Goal: Information Seeking & Learning: Learn about a topic

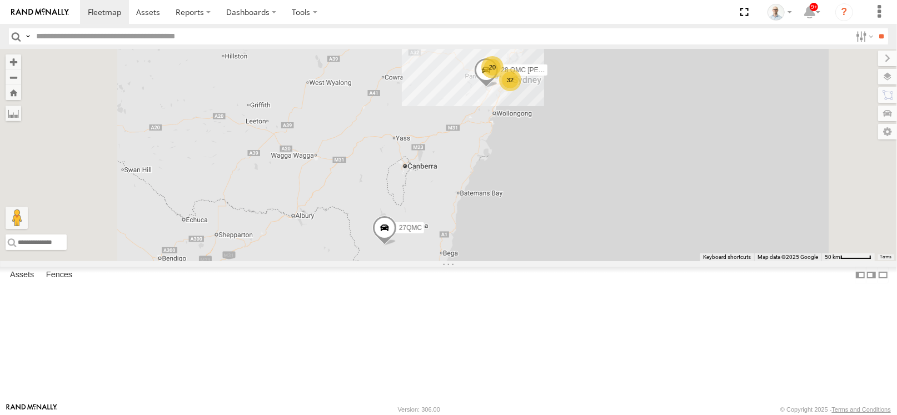
click at [0, 0] on span at bounding box center [0, 0] width 0 height 0
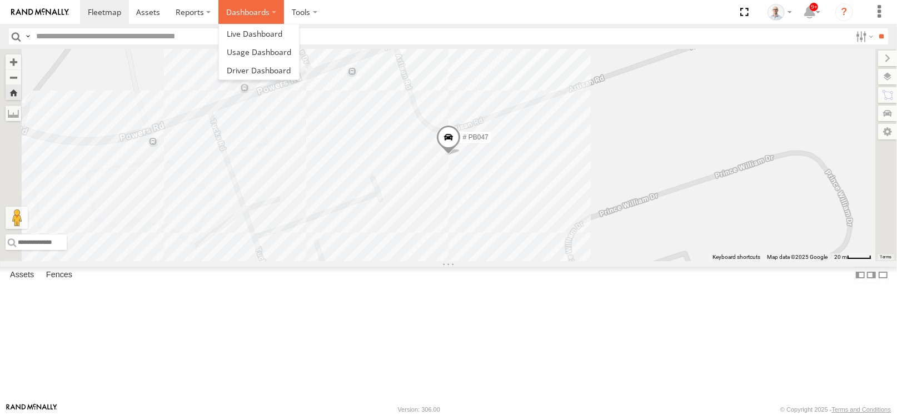
click at [247, 16] on label "Dashboards" at bounding box center [251, 12] width 66 height 24
click at [256, 26] on link at bounding box center [259, 33] width 80 height 18
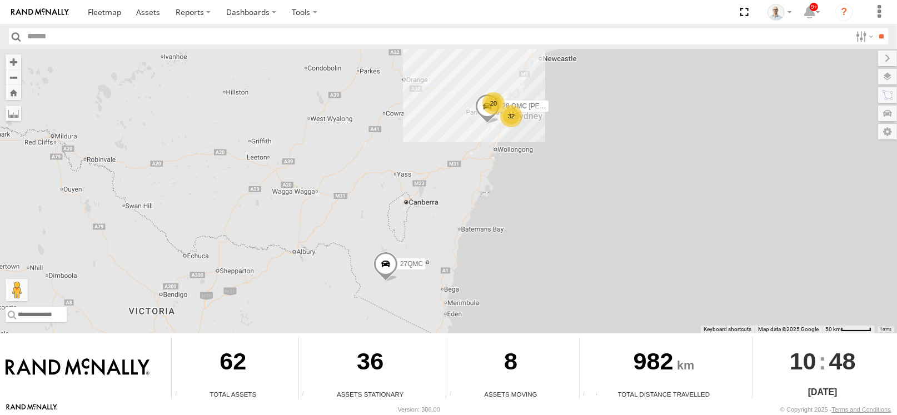
click at [515, 113] on div "32" at bounding box center [511, 116] width 22 height 22
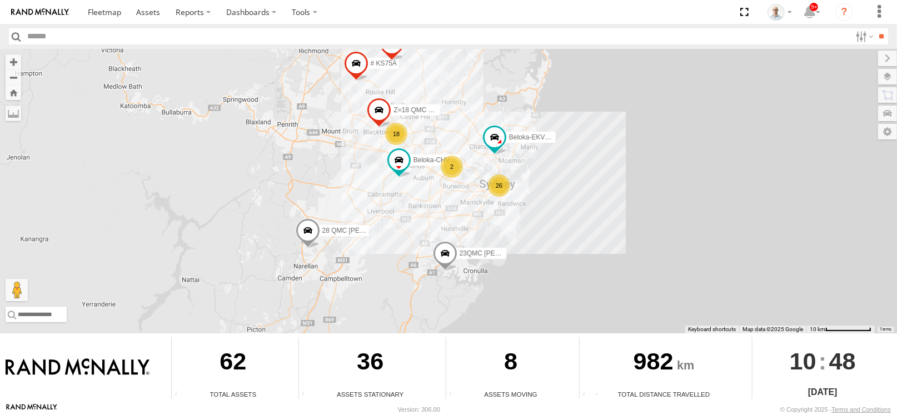
drag, startPoint x: 444, startPoint y: 144, endPoint x: 436, endPoint y: 166, distance: 23.5
click at [437, 166] on div "28 QMC Nathan 27QMC 26 18 # KS75A Beloka-EKV93V 06QMC -Spare Beloka-CHV61N 2 Z=…" at bounding box center [448, 191] width 897 height 284
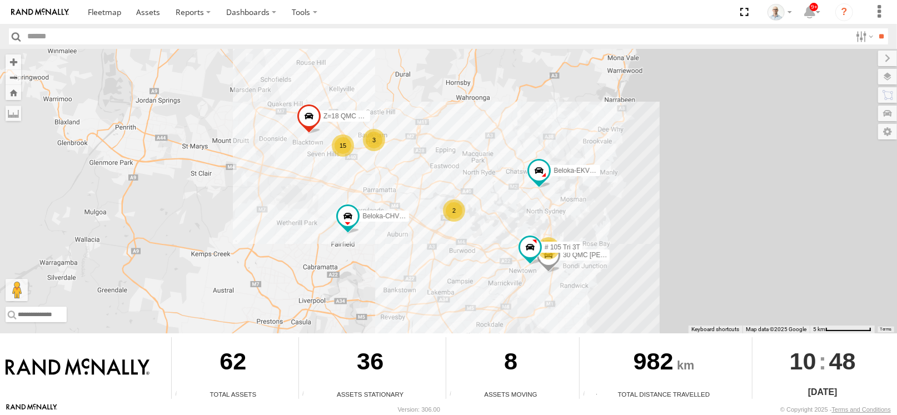
click at [382, 138] on div "3" at bounding box center [374, 140] width 22 height 22
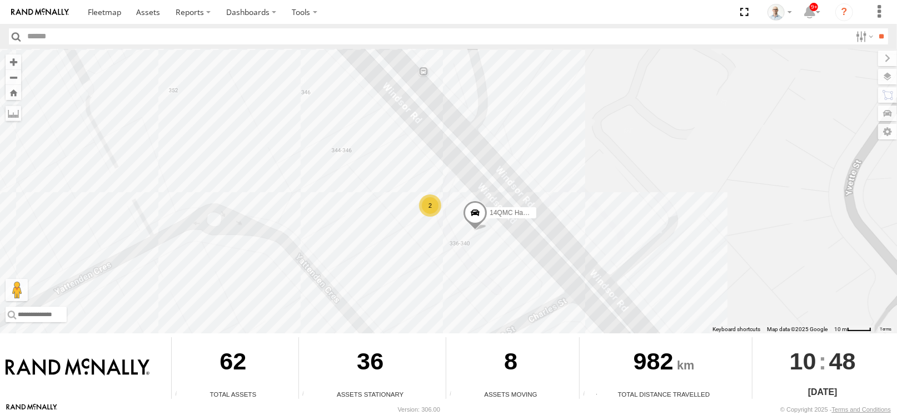
click at [693, 167] on div "28 QMC Nathan 27QMC # KS75A Beloka-EKV93V 06QMC -Spare Beloka-CHV61N Z=18 QMC W…" at bounding box center [448, 191] width 897 height 284
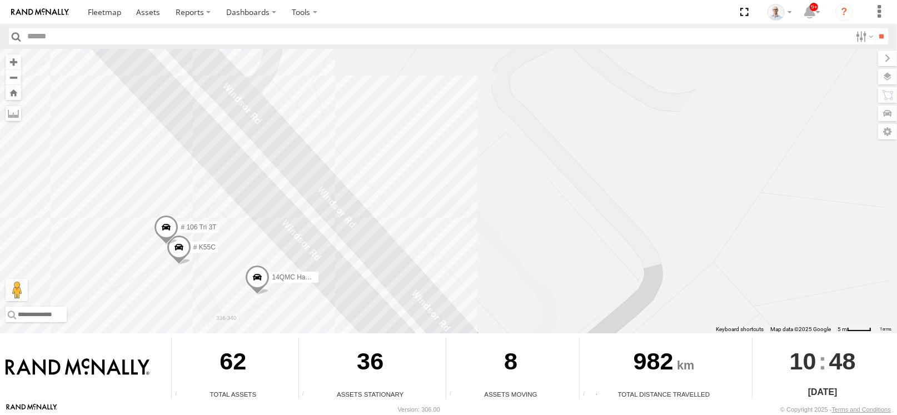
click at [693, 167] on div "28 QMC Nathan 27QMC # KS75A Beloka-EKV93V 06QMC -Spare Beloka-CHV61N Z=18 QMC W…" at bounding box center [448, 191] width 897 height 284
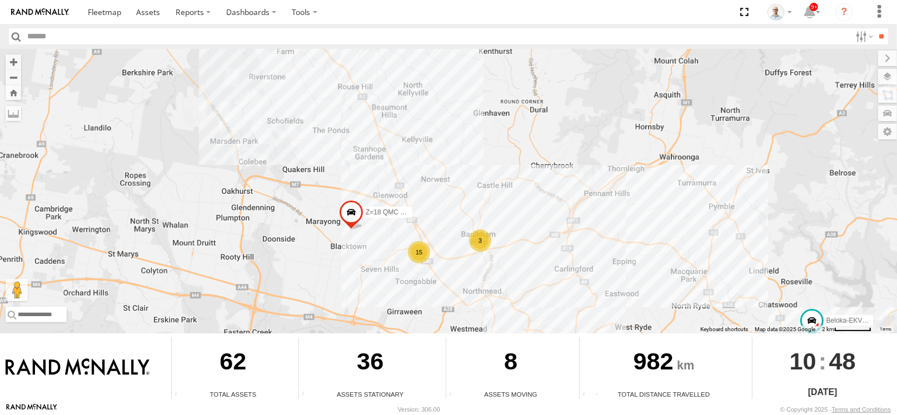
drag, startPoint x: 321, startPoint y: 254, endPoint x: 412, endPoint y: 235, distance: 93.0
click at [412, 235] on div "28 QMC Nathan 27QMC # KS75A Beloka-EKV93V 06QMC -Spare Beloka-CHV61N Z=18 QMC W…" at bounding box center [448, 191] width 897 height 284
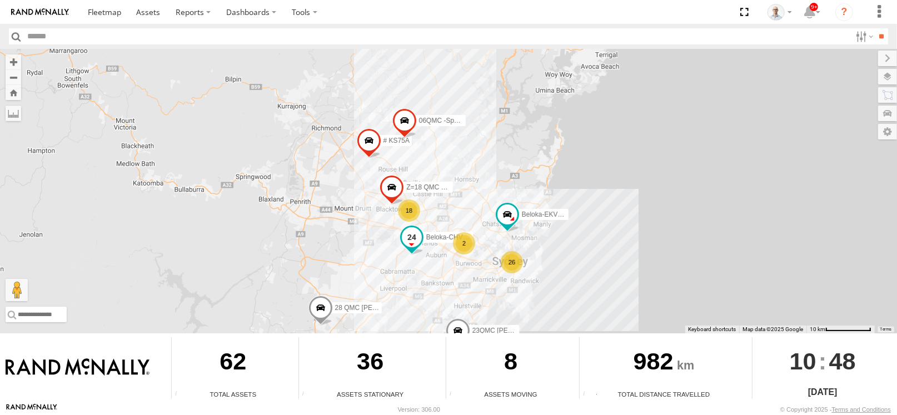
drag, startPoint x: 465, startPoint y: 254, endPoint x: 424, endPoint y: 230, distance: 47.5
click at [424, 232] on label "Beloka-CHV61N" at bounding box center [445, 237] width 56 height 11
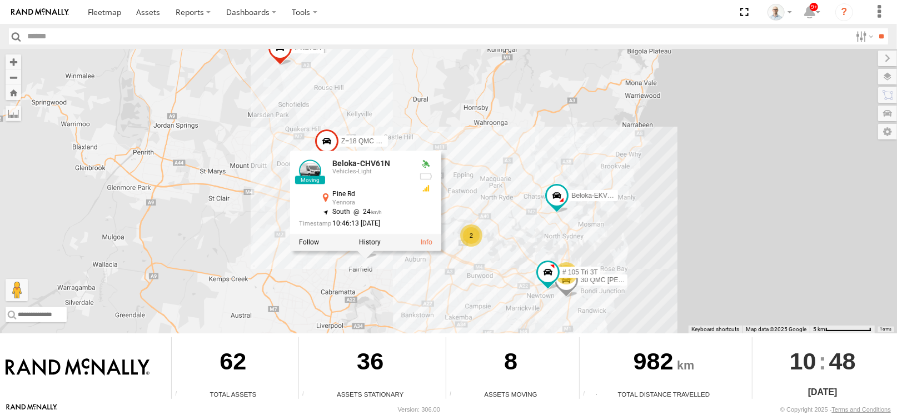
drag, startPoint x: 561, startPoint y: 236, endPoint x: 535, endPoint y: 217, distance: 32.6
click at [536, 218] on div "28 QMC Nathan 27QMC # KS75A Beloka-EKV93V 06QMC -Spare Beloka-CHV61N Z=18 QMC W…" at bounding box center [448, 191] width 897 height 284
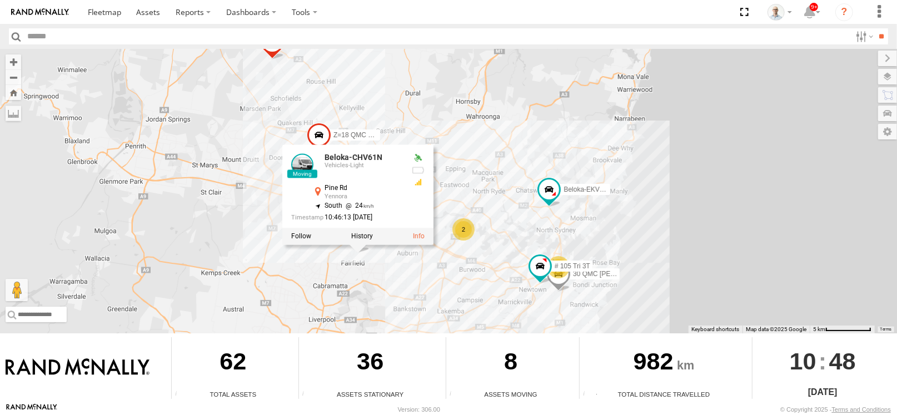
click at [535, 216] on div "28 QMC Nathan 27QMC # KS75A Beloka-EKV93V 06QMC -Spare Beloka-CHV61N Z=18 QMC W…" at bounding box center [448, 191] width 897 height 284
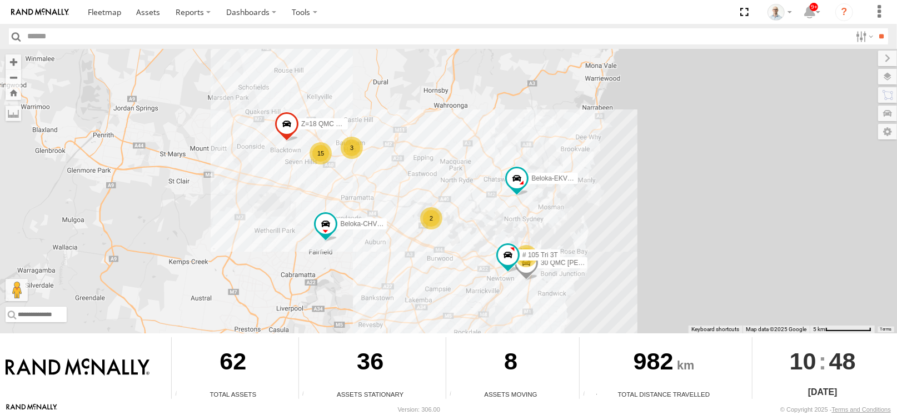
drag, startPoint x: 523, startPoint y: 234, endPoint x: 488, endPoint y: 222, distance: 37.4
click at [488, 222] on div "28 QMC Nathan 27QMC # KS75A Beloka-EKV93V 06QMC -Spare Beloka-CHV61N Z=18 QMC W…" at bounding box center [448, 191] width 897 height 284
click at [287, 123] on span at bounding box center [286, 127] width 24 height 30
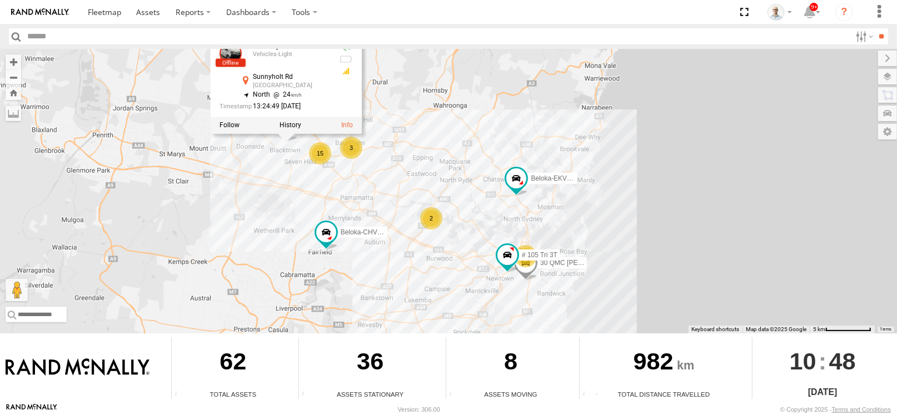
click at [286, 172] on div "28 QMC Nathan 27QMC # KS75A Beloka-EKV93V 06QMC -Spare Beloka-CHV61N Z=18 QMC W…" at bounding box center [448, 191] width 897 height 284
click at [503, 196] on div "28 QMC Nathan 27QMC # KS75A Beloka-EKV93V 06QMC -Spare Beloka-CHV61N Z=18 QMC W…" at bounding box center [448, 191] width 897 height 284
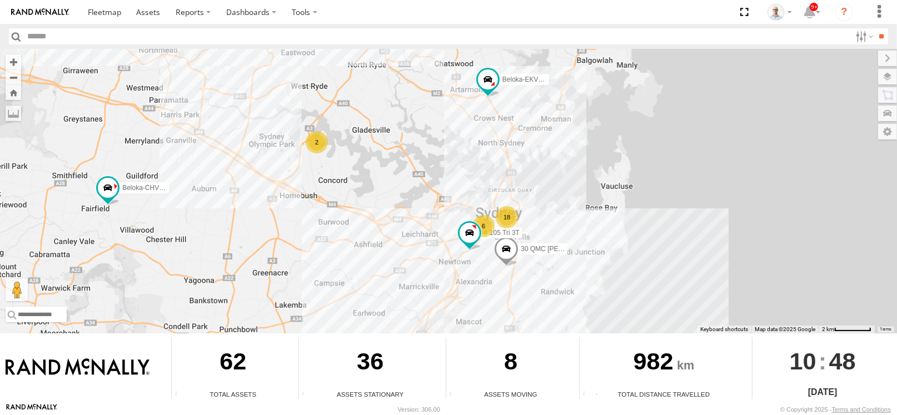
drag, startPoint x: 537, startPoint y: 229, endPoint x: 481, endPoint y: 172, distance: 79.3
click at [484, 174] on div "28 QMC Nathan 27QMC # KS75A Beloka-EKV93V 06QMC -Spare Beloka-CHV61N Z=18 QMC W…" at bounding box center [448, 191] width 897 height 284
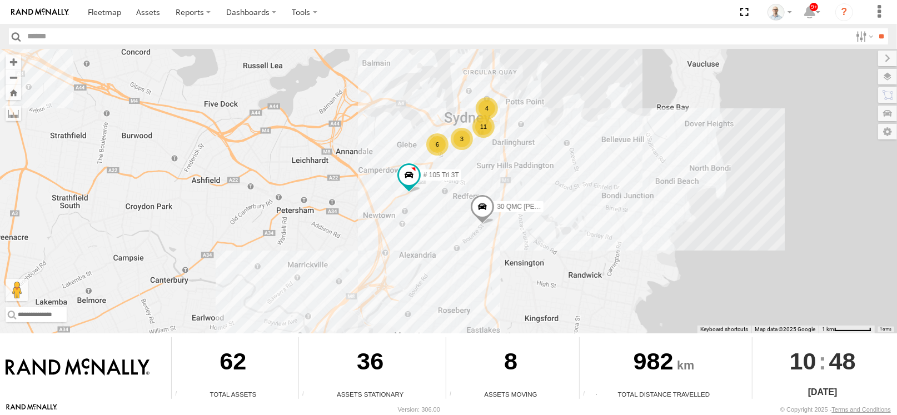
click at [439, 142] on div "6" at bounding box center [437, 144] width 22 height 22
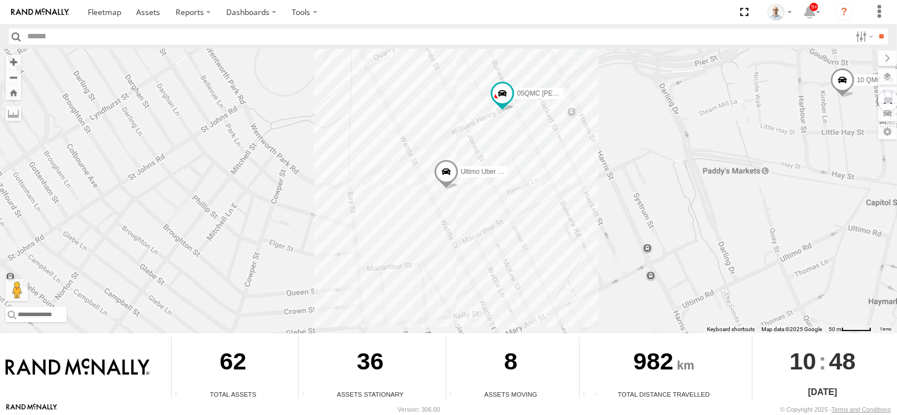
drag, startPoint x: 450, startPoint y: 144, endPoint x: 468, endPoint y: 210, distance: 68.3
click at [468, 210] on div "28 QMC Nathan 27QMC # KS75A Beloka-EKV93V 06QMC -Spare Beloka-CHV61N Z=18 QMC W…" at bounding box center [448, 191] width 897 height 284
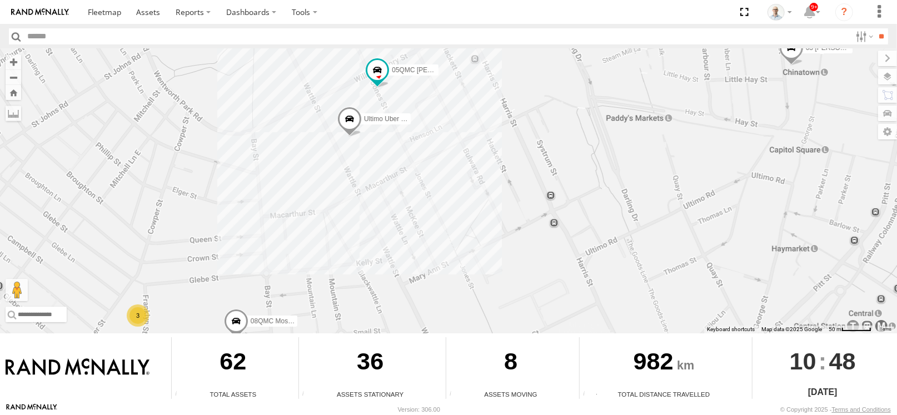
drag, startPoint x: 544, startPoint y: 164, endPoint x: 405, endPoint y: 128, distance: 143.1
click at [406, 128] on div "28 QMC Nathan 27QMC # KS75A Beloka-EKV93V 06QMC -Spare Beloka-CHV61N Z=18 QMC W…" at bounding box center [448, 191] width 897 height 284
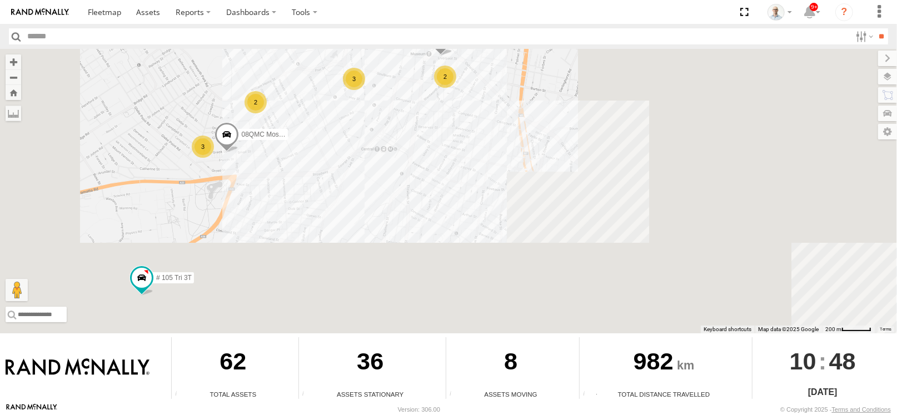
drag, startPoint x: 582, startPoint y: 169, endPoint x: 409, endPoint y: 124, distance: 178.5
click at [419, 128] on div "28 QMC Nathan 27QMC # KS75A Beloka-EKV93V 06QMC -Spare Beloka-CHV61N Z=18 QMC W…" at bounding box center [448, 191] width 897 height 284
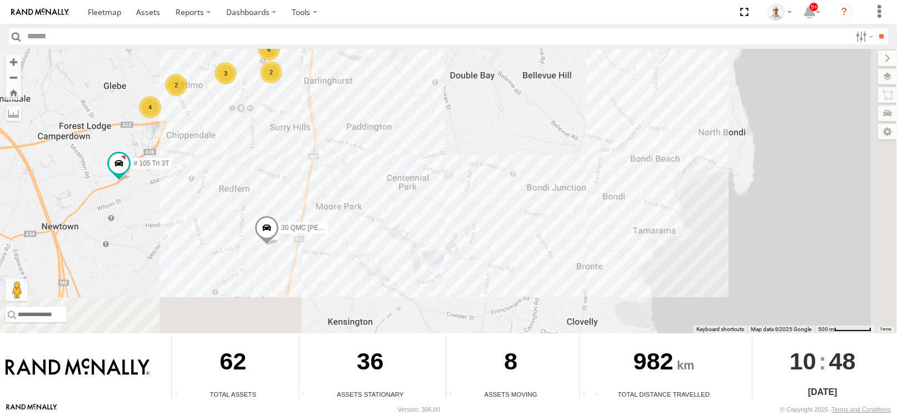
drag, startPoint x: 648, startPoint y: 220, endPoint x: 444, endPoint y: 174, distance: 209.0
click at [444, 174] on div "28 QMC Nathan 27QMC # KS75A Beloka-EKV93V 06QMC -Spare Beloka-CHV61N Z=18 QMC W…" at bounding box center [448, 191] width 897 height 284
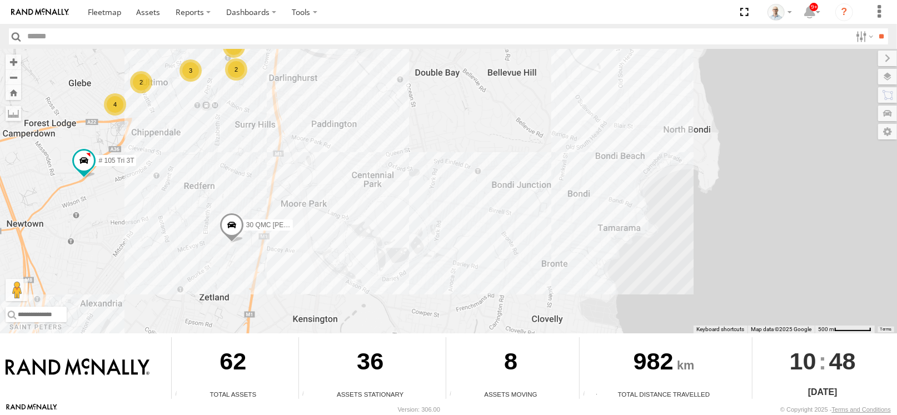
click at [663, 137] on div "28 QMC Nathan 27QMC # KS75A Beloka-EKV93V 06QMC -Spare Beloka-CHV61N Z=18 QMC W…" at bounding box center [448, 191] width 897 height 284
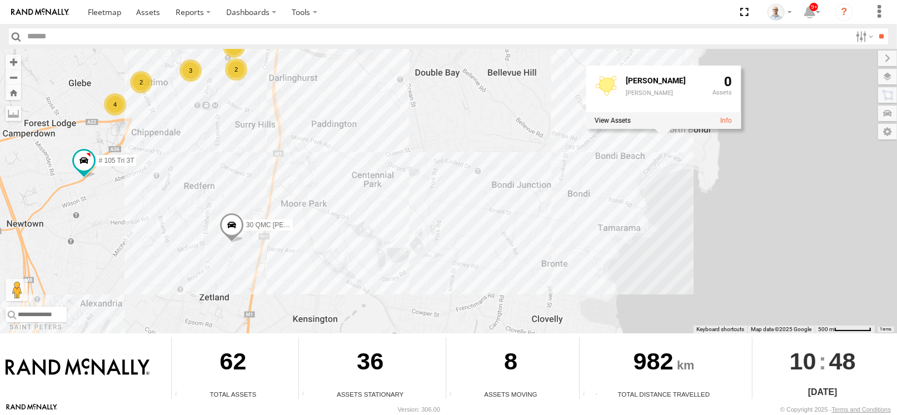
drag, startPoint x: 624, startPoint y: 154, endPoint x: 576, endPoint y: 162, distance: 48.3
click at [589, 162] on div "28 QMC Nathan 27QMC # KS75A Beloka-EKV93V 06QMC -Spare Beloka-CHV61N Z=18 QMC W…" at bounding box center [448, 191] width 897 height 284
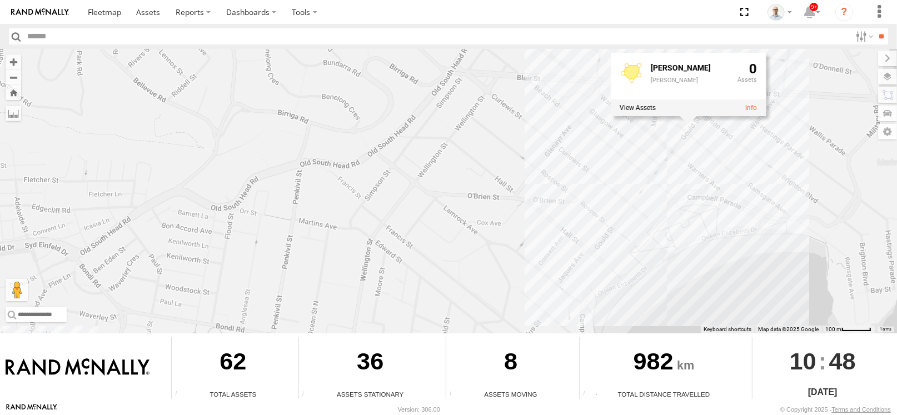
click at [684, 196] on div "28 QMC Nathan 27QMC # KS75A Beloka-EKV93V 06QMC -Spare Beloka-CHV61N Z=18 QMC W…" at bounding box center [448, 191] width 897 height 284
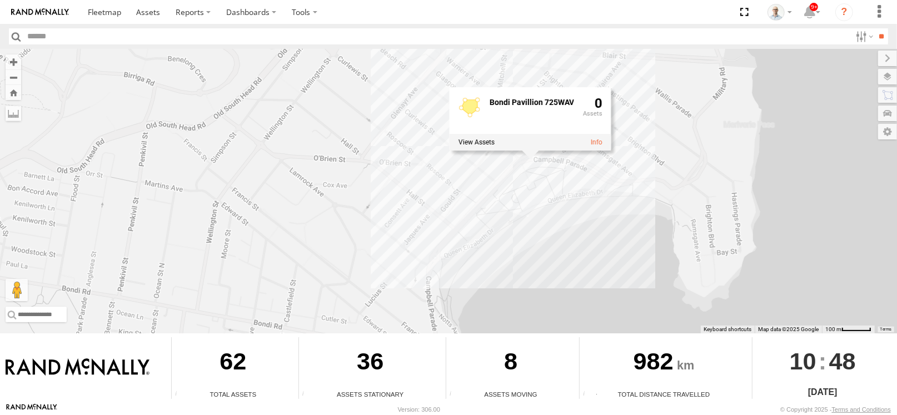
drag, startPoint x: 651, startPoint y: 247, endPoint x: 493, endPoint y: 207, distance: 163.3
click at [494, 209] on div "28 QMC Nathan 27QMC # KS75A Beloka-EKV93V 06QMC -Spare Beloka-CHV61N Z=18 QMC W…" at bounding box center [448, 191] width 897 height 284
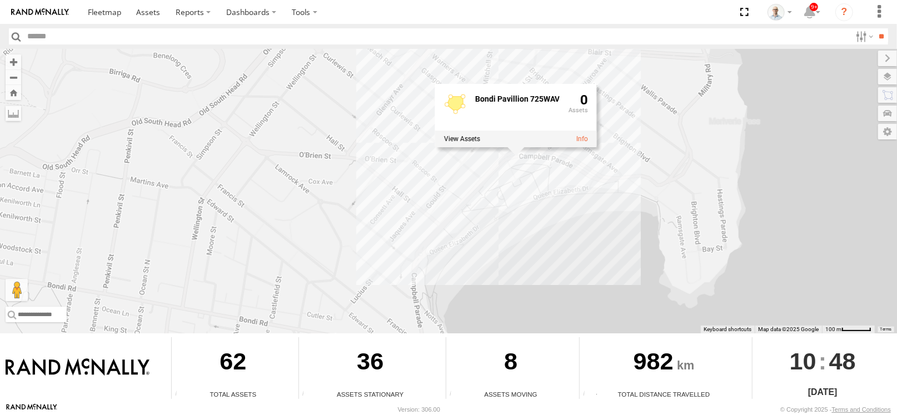
click at [575, 187] on div "28 QMC Nathan 27QMC # KS75A Beloka-EKV93V 06QMC -Spare Beloka-CHV61N Z=18 QMC W…" at bounding box center [448, 191] width 897 height 284
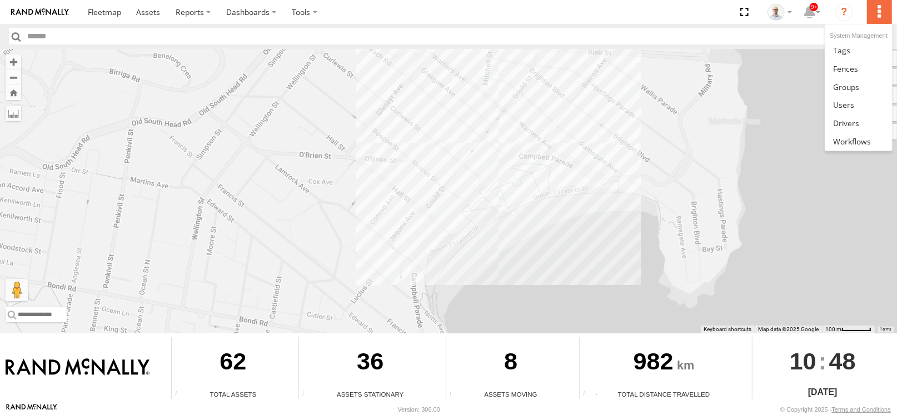
click at [889, 14] on label at bounding box center [879, 12] width 24 height 24
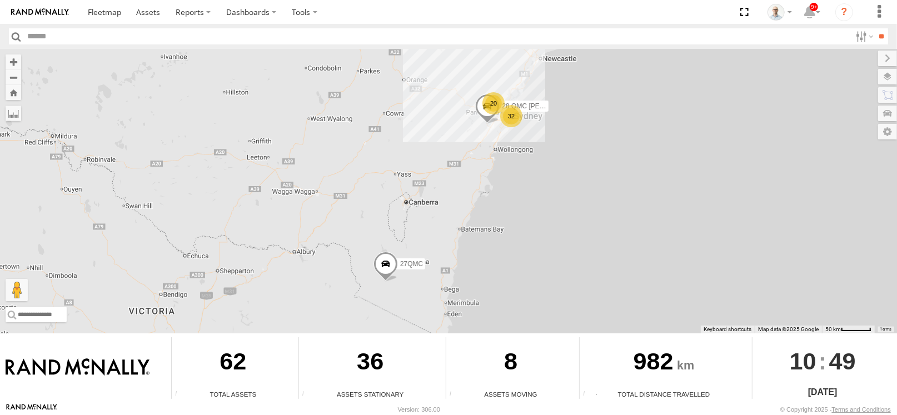
click at [513, 118] on div "32" at bounding box center [511, 116] width 22 height 22
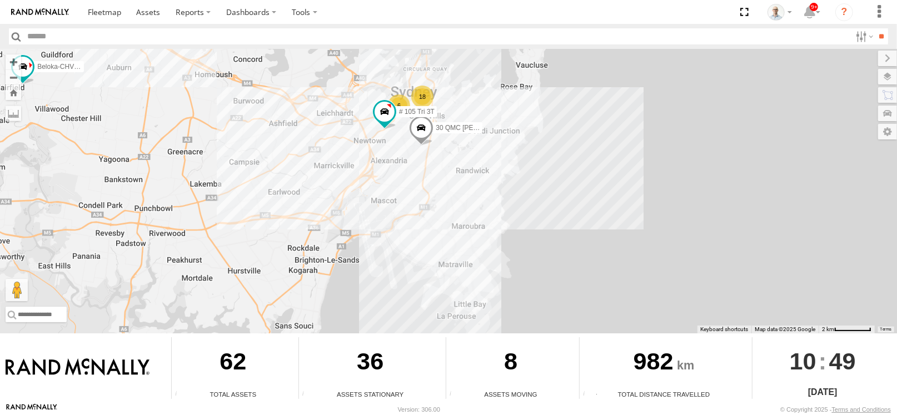
drag, startPoint x: 438, startPoint y: 150, endPoint x: 452, endPoint y: 206, distance: 57.3
click at [452, 206] on div "28 QMC Nathan 27QMC # KS75A Beloka-EKV93V 06QMC -Spare Beloka-CHV61N Z=18 QMC W…" at bounding box center [448, 191] width 897 height 284
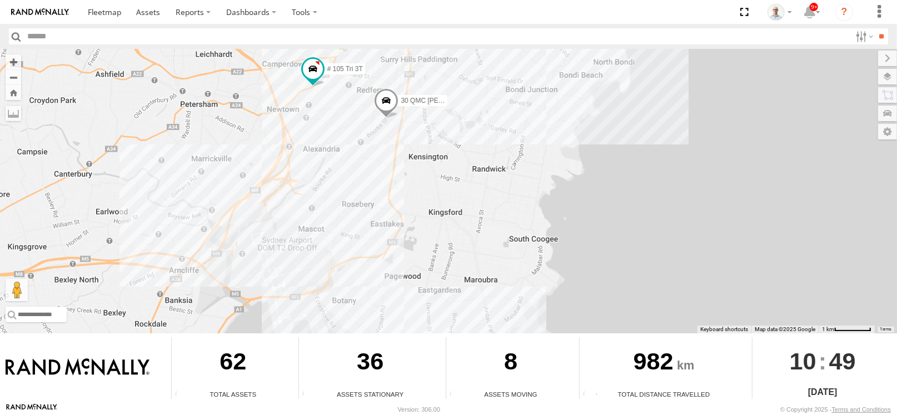
click at [538, 129] on div "28 QMC Nathan 27QMC # KS75A Beloka-EKV93V 06QMC -Spare Beloka-CHV61N Z=18 QMC W…" at bounding box center [448, 191] width 897 height 284
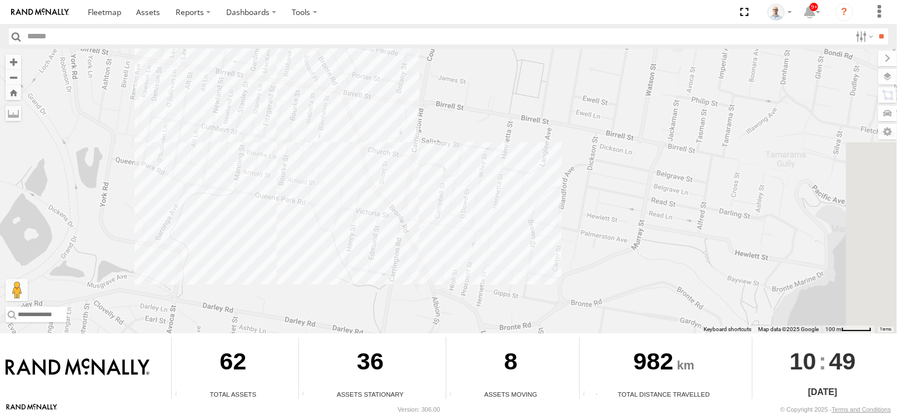
drag, startPoint x: 646, startPoint y: 119, endPoint x: 493, endPoint y: 187, distance: 167.4
click at [493, 187] on div "28 QMC Nathan 27QMC # KS75A Beloka-EKV93V 06QMC -Spare Beloka-CHV61N Z=18 QMC W…" at bounding box center [448, 191] width 897 height 284
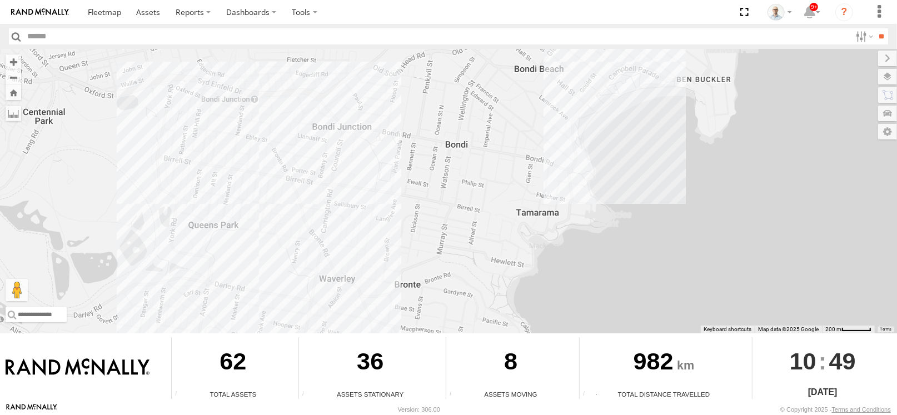
drag, startPoint x: 560, startPoint y: 101, endPoint x: 452, endPoint y: 151, distance: 119.1
click at [452, 151] on div "28 QMC Nathan 27QMC # KS75A Beloka-EKV93V 06QMC -Spare Beloka-CHV61N Z=18 QMC W…" at bounding box center [448, 191] width 897 height 284
click at [620, 74] on div "28 QMC Nathan 27QMC # KS75A Beloka-EKV93V 06QMC -Spare Beloka-CHV61N Z=18 QMC W…" at bounding box center [448, 191] width 897 height 284
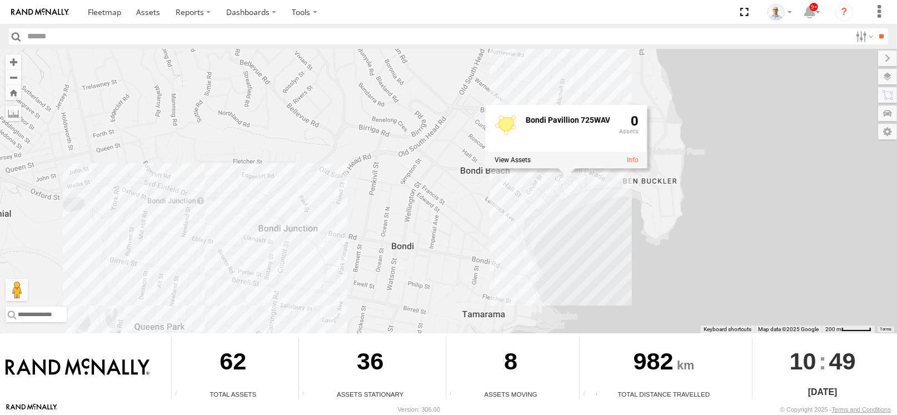
drag, startPoint x: 634, startPoint y: 112, endPoint x: 577, endPoint y: 233, distance: 133.4
click at [578, 233] on div "28 QMC Nathan 27QMC # KS75A Beloka-EKV93V 06QMC -Spare Beloka-CHV61N Z=18 QMC W…" at bounding box center [448, 191] width 897 height 284
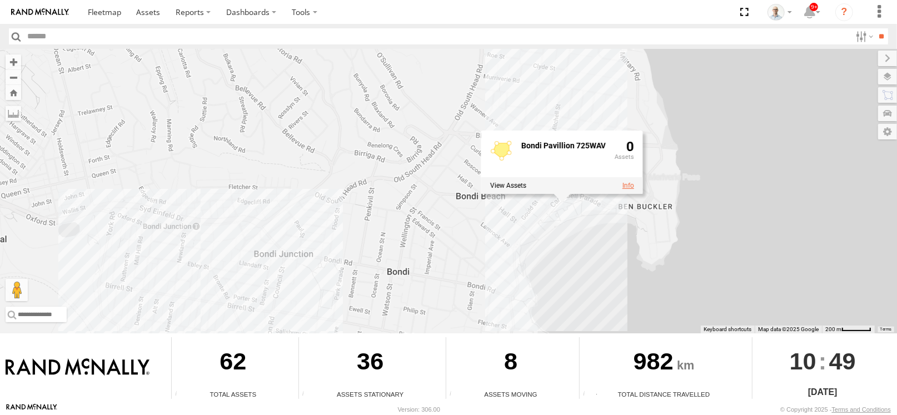
click at [633, 182] on link at bounding box center [628, 186] width 12 height 8
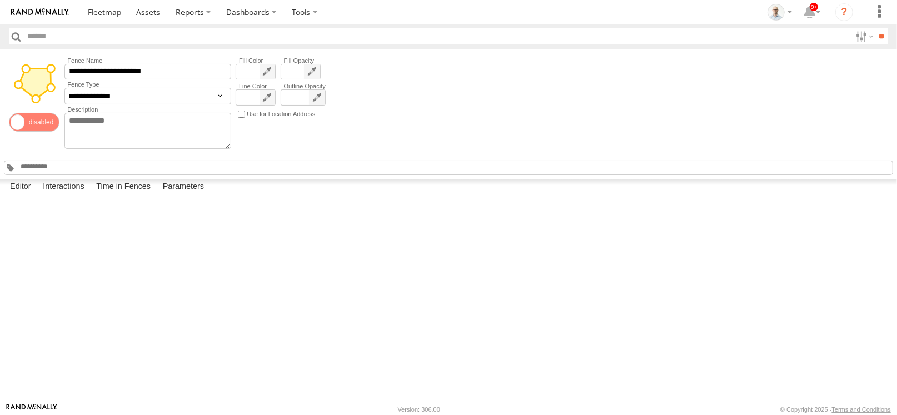
click at [55, 120] on span at bounding box center [34, 122] width 51 height 19
click at [0, 0] on div at bounding box center [0, 0] width 0 height 0
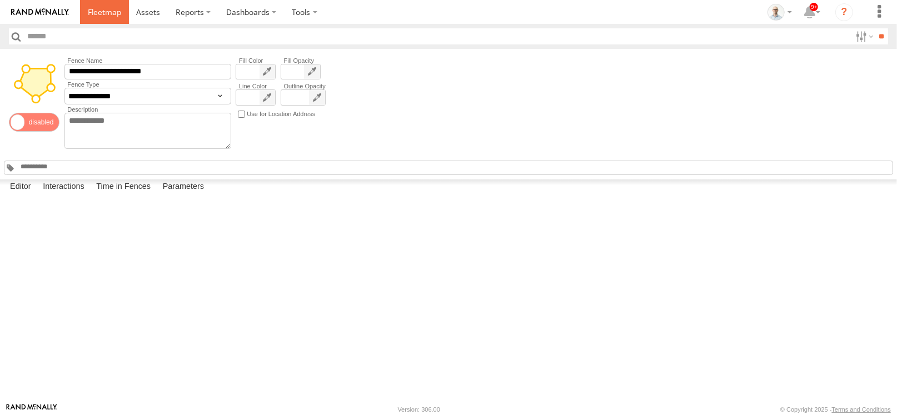
click at [103, 8] on span at bounding box center [104, 12] width 33 height 11
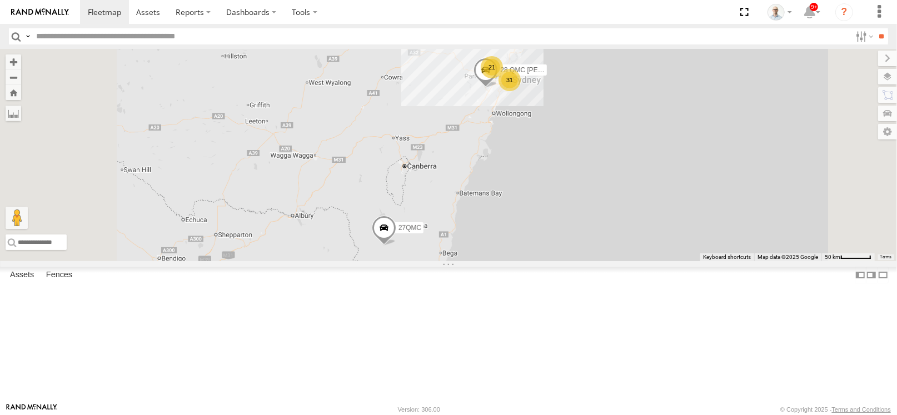
click at [520, 91] on div "31" at bounding box center [509, 80] width 22 height 22
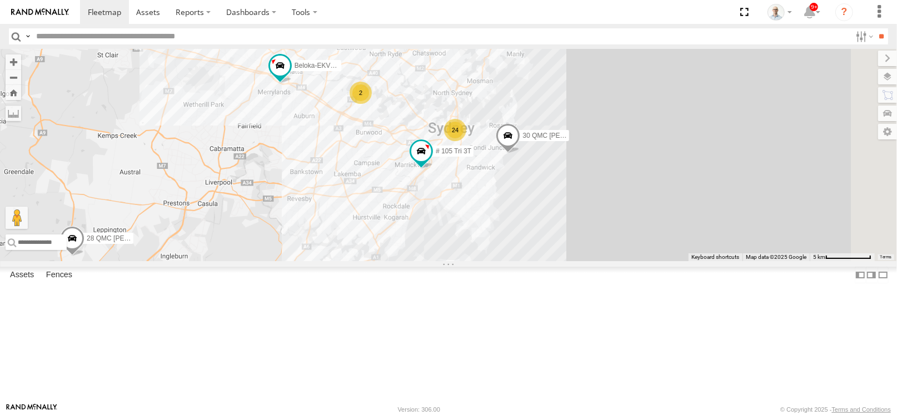
drag, startPoint x: 690, startPoint y: 227, endPoint x: 619, endPoint y: 237, distance: 71.8
click at [619, 237] on div "28 QMC [PERSON_NAME] 27QMC 24 15 Beloka-EKV93V 3 Beloka-CHV61N 2 Z=18 QMC Writt…" at bounding box center [448, 155] width 897 height 212
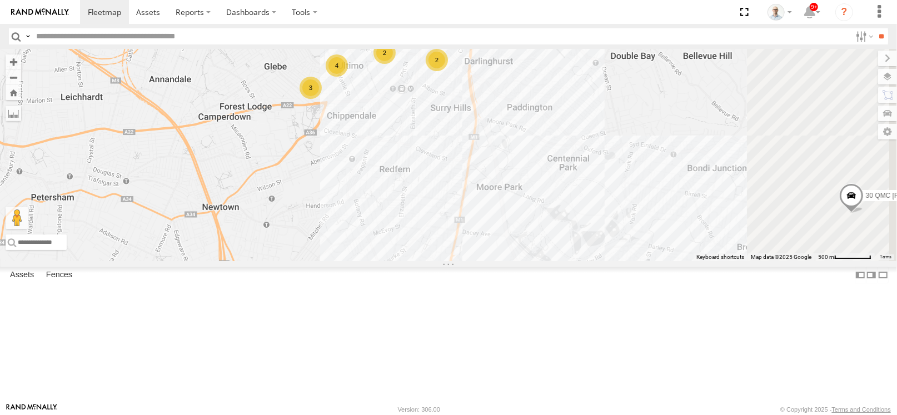
drag, startPoint x: 549, startPoint y: 181, endPoint x: 453, endPoint y: 189, distance: 96.5
click at [444, 213] on div "28 QMC [PERSON_NAME] 27QMC Beloka-EKV93V Beloka-CHV61N Z=18 QMC Written off 30 …" at bounding box center [448, 155] width 897 height 212
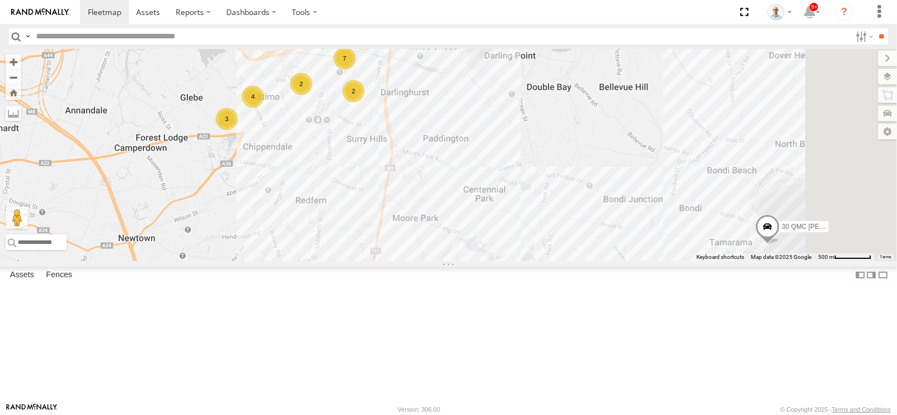
drag, startPoint x: 490, startPoint y: 163, endPoint x: 499, endPoint y: 213, distance: 50.8
click at [364, 102] on div "2" at bounding box center [353, 91] width 22 height 22
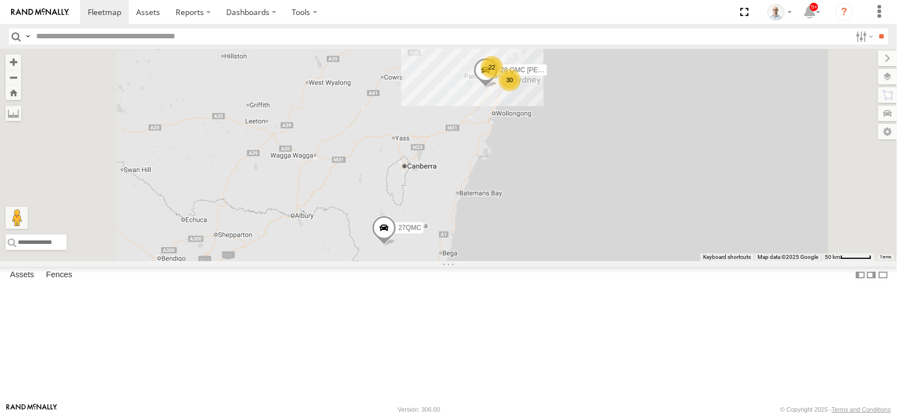
click at [503, 78] on div "22" at bounding box center [491, 67] width 22 height 22
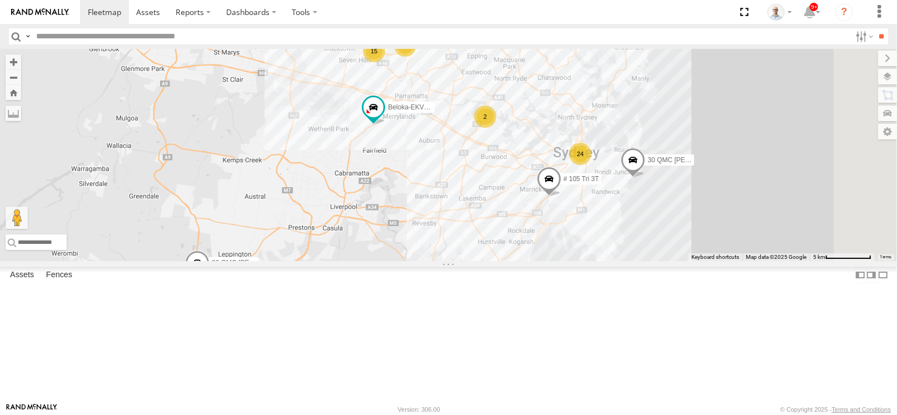
drag, startPoint x: 738, startPoint y: 266, endPoint x: 634, endPoint y: 118, distance: 179.8
click at [635, 120] on div "28 QMC [PERSON_NAME] 27QMC 24 15 # KS75A Beloka-EKV93V 06QMC -Spare 3 Beloka-CH…" at bounding box center [448, 155] width 897 height 212
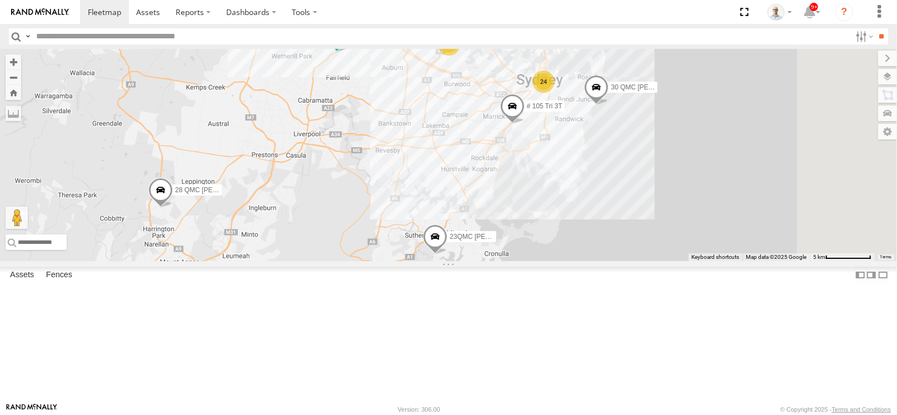
click at [554, 93] on div "24" at bounding box center [543, 82] width 22 height 22
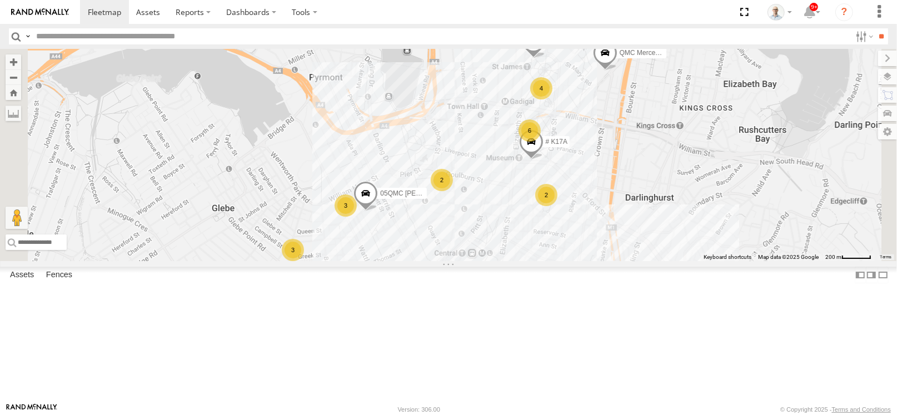
click at [557, 206] on div "2" at bounding box center [546, 195] width 22 height 22
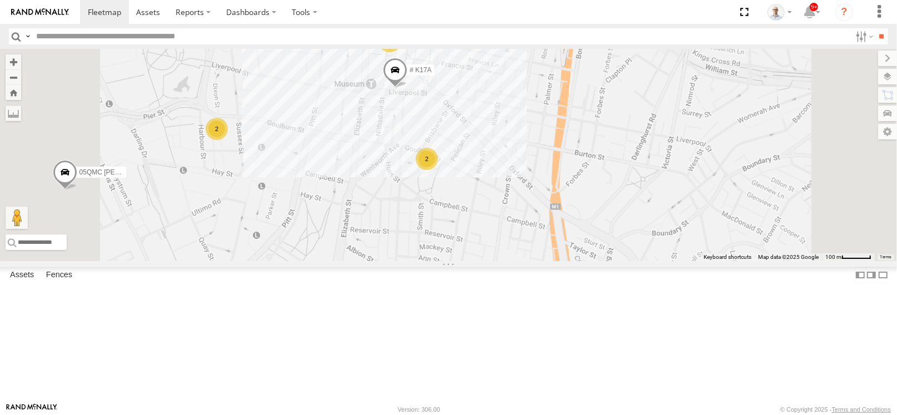
drag, startPoint x: 473, startPoint y: 238, endPoint x: 486, endPoint y: 225, distance: 18.5
click at [486, 225] on div "28 QMC [PERSON_NAME] 27QMC # KS75A Beloka-EKV93V 06QMC -Spare Beloka-CHV61N Z=1…" at bounding box center [448, 155] width 897 height 212
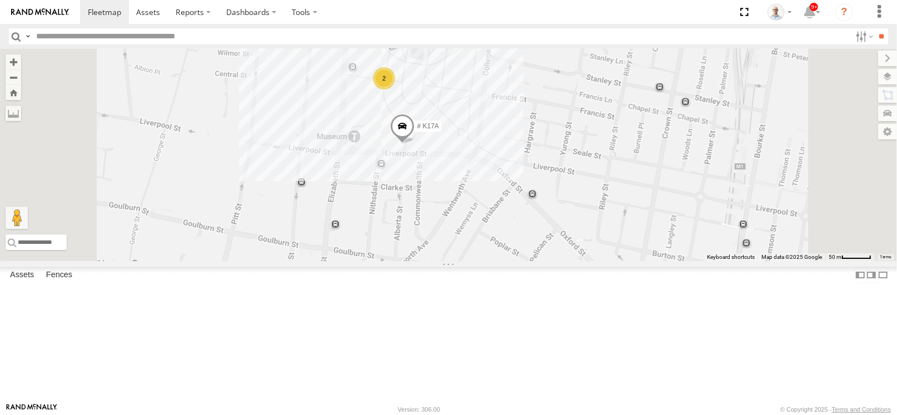
drag, startPoint x: 569, startPoint y: 94, endPoint x: 518, endPoint y: 156, distance: 80.5
click at [520, 153] on div "28 QMC [PERSON_NAME] 27QMC # KS75A Beloka-EKV93V 06QMC -Spare Beloka-CHV61N Z=1…" at bounding box center [448, 155] width 897 height 212
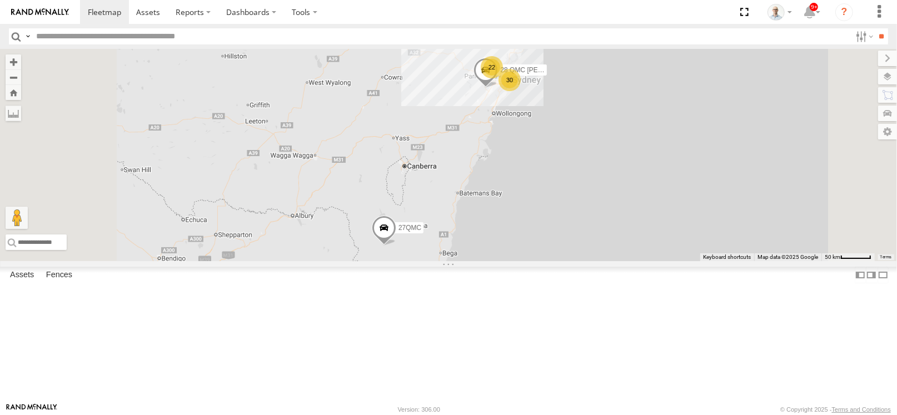
click at [520, 91] on div "30" at bounding box center [509, 80] width 22 height 22
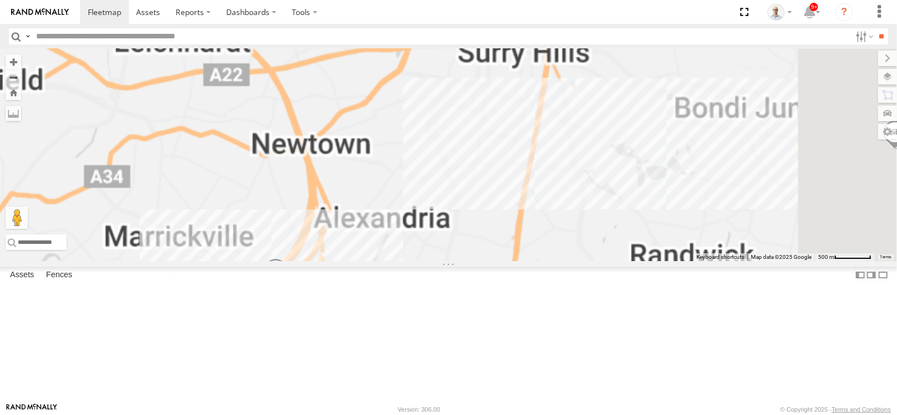
drag, startPoint x: 599, startPoint y: 180, endPoint x: 532, endPoint y: 406, distance: 235.9
click at [532, 407] on body at bounding box center [448, 207] width 897 height 415
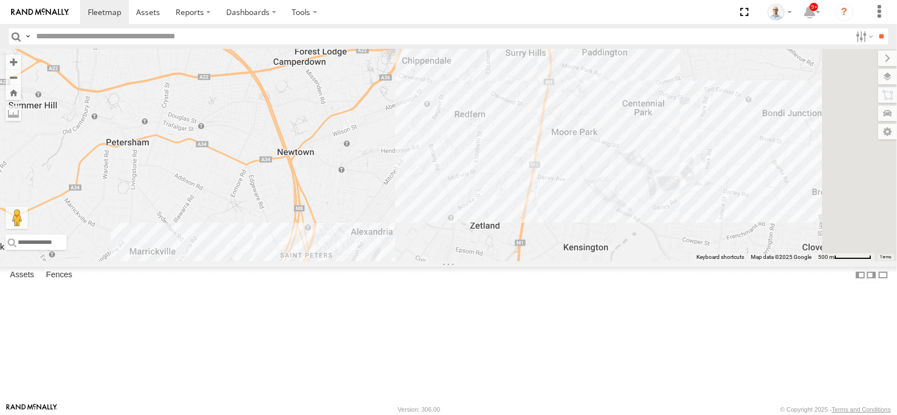
drag, startPoint x: 635, startPoint y: 202, endPoint x: 590, endPoint y: 263, distance: 75.1
click at [590, 261] on div "28 QMC [PERSON_NAME] 27QMC Beloka-EKV93V Beloka-CHV61N Z=18 QMC Written off 30 …" at bounding box center [448, 155] width 897 height 212
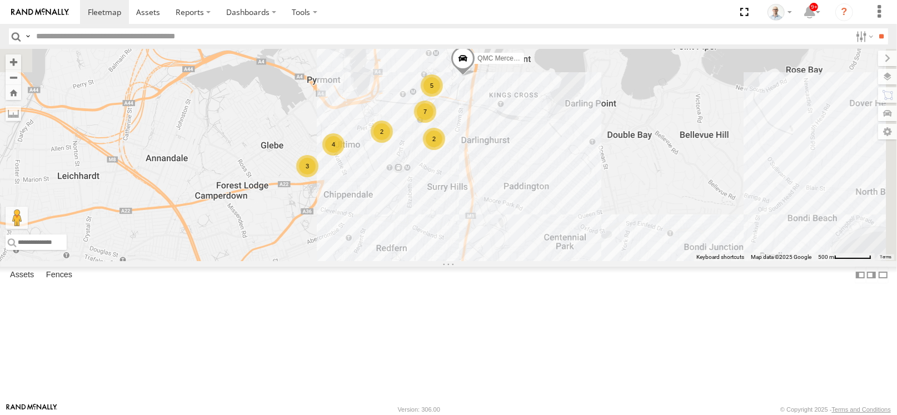
click at [445, 150] on div "2" at bounding box center [434, 139] width 22 height 22
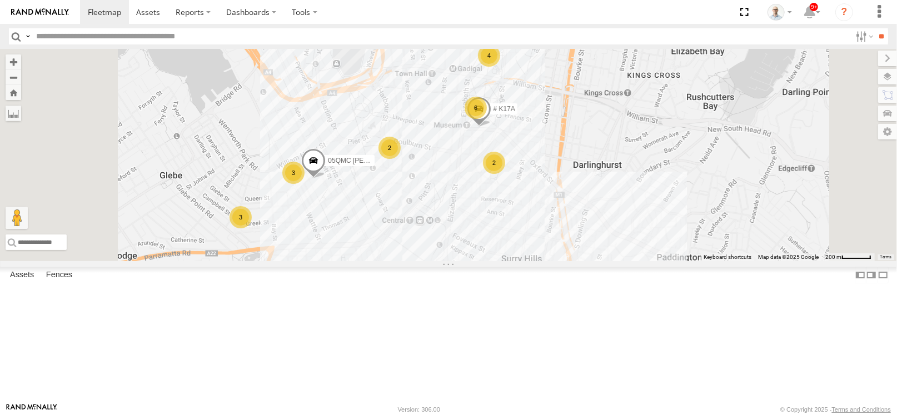
click at [400, 159] on div "2" at bounding box center [389, 148] width 22 height 22
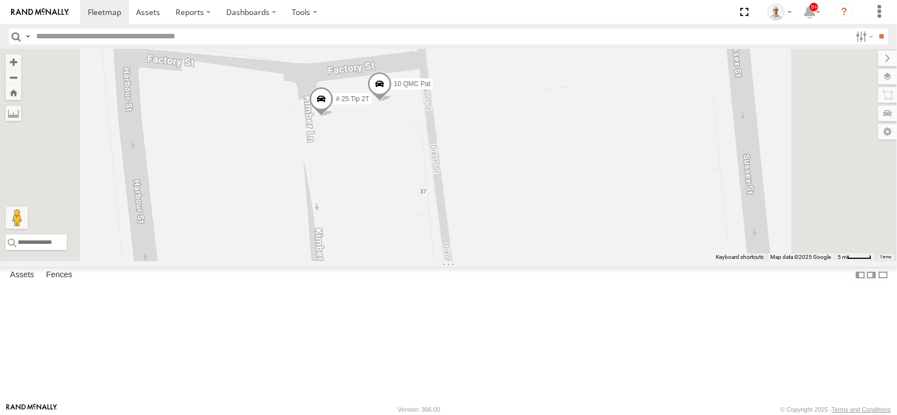
drag, startPoint x: 475, startPoint y: 214, endPoint x: 484, endPoint y: 214, distance: 8.4
click at [484, 214] on div "28 QMC [PERSON_NAME] 27QMC Beloka-EKV93V Beloka-CHV61N Z=18 QMC Written off 30 …" at bounding box center [448, 155] width 897 height 212
click at [484, 135] on div "28 QMC [PERSON_NAME] 27QMC Beloka-EKV93V Beloka-CHV61N Z=18 QMC Written off 30 …" at bounding box center [448, 155] width 897 height 212
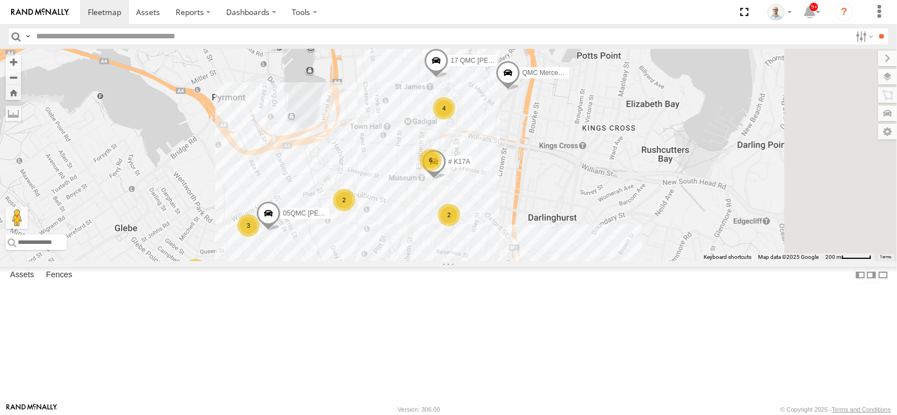
click at [460, 226] on div "2" at bounding box center [449, 215] width 22 height 22
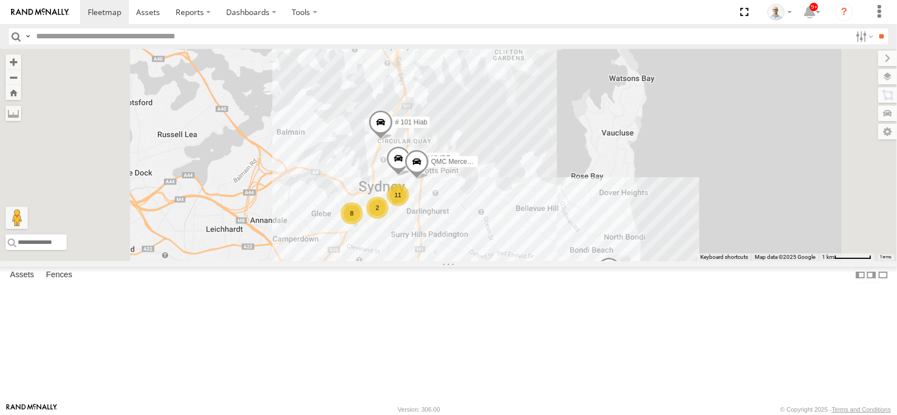
drag, startPoint x: 508, startPoint y: 101, endPoint x: 531, endPoint y: 201, distance: 102.0
click at [533, 202] on div "QMC Mercedes # 101 Hiab 11 8 2 30 QMC [PERSON_NAME] # 105 Tri 3T 17 QMC [PERSON…" at bounding box center [448, 155] width 897 height 212
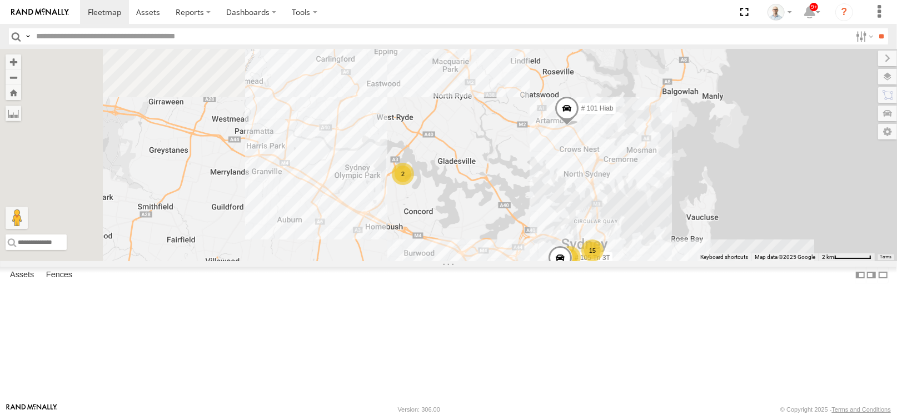
drag, startPoint x: 420, startPoint y: 132, endPoint x: 619, endPoint y: 196, distance: 208.7
click at [619, 196] on div "30 QMC [PERSON_NAME] # 105 Tri 3T # 101 Hiab 15 8 2" at bounding box center [448, 155] width 897 height 212
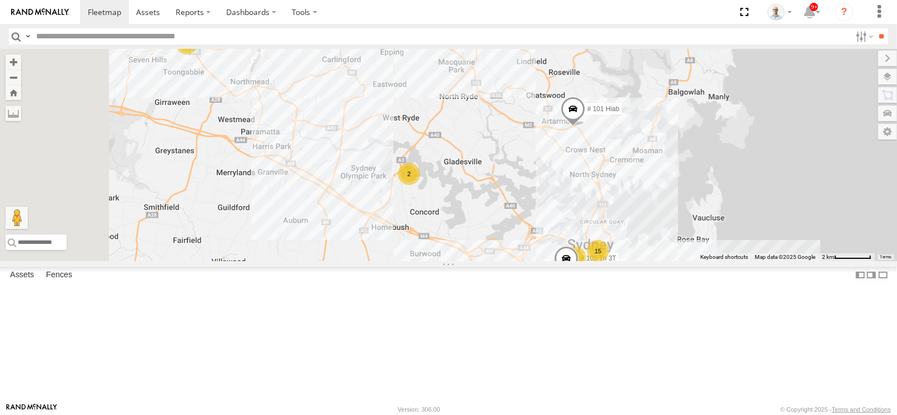
click at [259, 43] on div "3" at bounding box center [248, 32] width 22 height 22
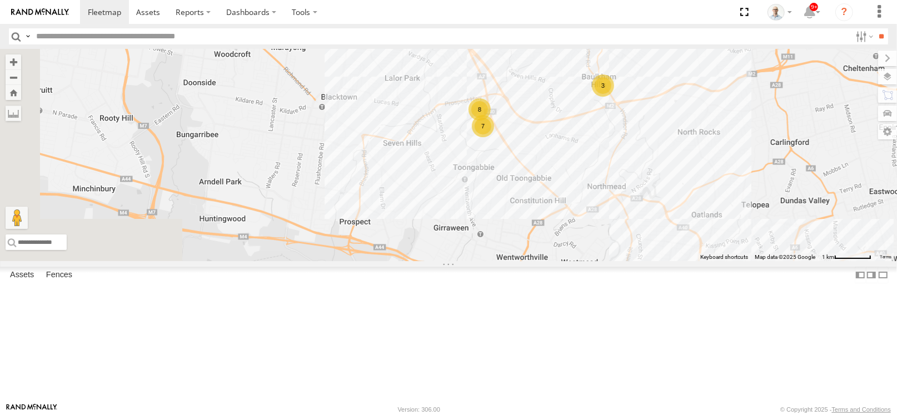
drag, startPoint x: 495, startPoint y: 342, endPoint x: 753, endPoint y: 210, distance: 288.9
click at [753, 210] on div "30 QMC [PERSON_NAME] # 105 Tri 3T # 101 Hiab 8 7 3" at bounding box center [448, 155] width 897 height 212
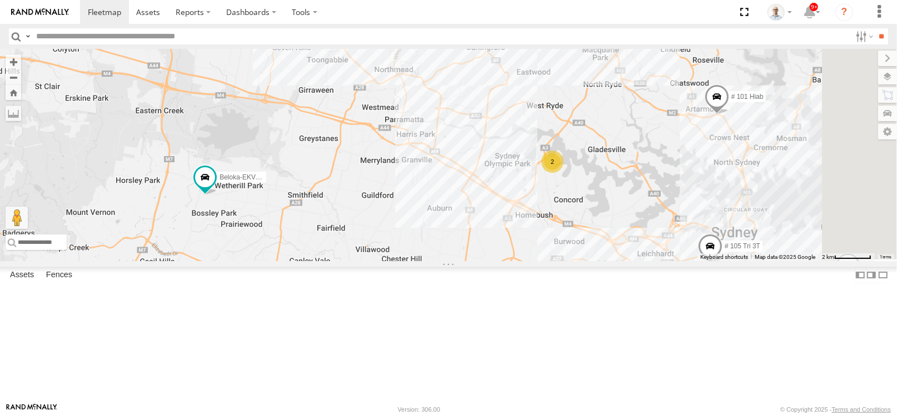
drag, startPoint x: 747, startPoint y: 264, endPoint x: 525, endPoint y: 172, distance: 240.0
click at [525, 172] on div "30 QMC [PERSON_NAME] # 105 Tri 3T # 101 Hiab Beloka-CHV61N Z=18 QMC Written off…" at bounding box center [448, 155] width 897 height 212
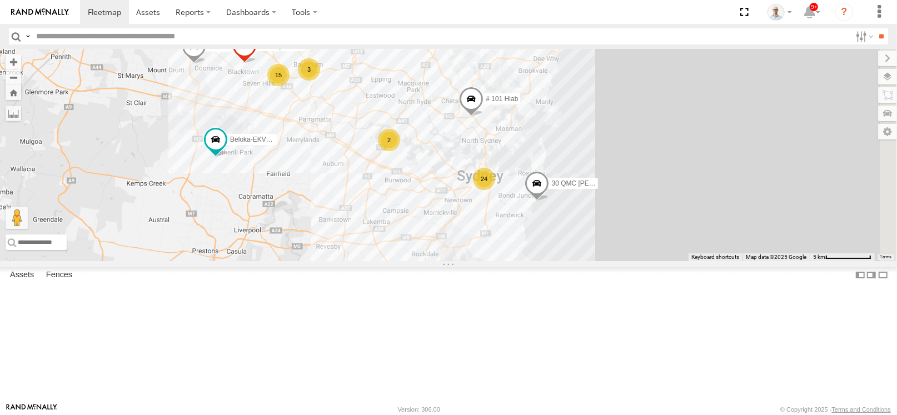
drag, startPoint x: 706, startPoint y: 264, endPoint x: 550, endPoint y: 232, distance: 159.4
click at [550, 232] on div "30 QMC [PERSON_NAME] # 101 Hiab Beloka-CHV61N Z=18 QMC Written off Beloka-EKV93…" at bounding box center [448, 155] width 897 height 212
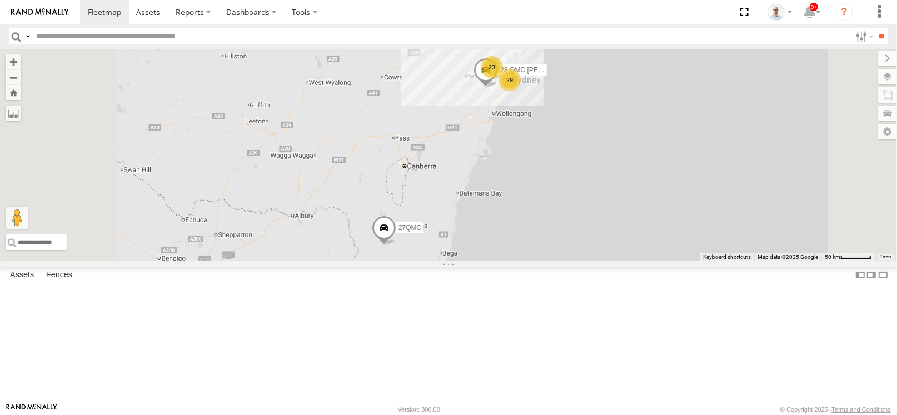
click at [0, 0] on span at bounding box center [0, 0] width 0 height 0
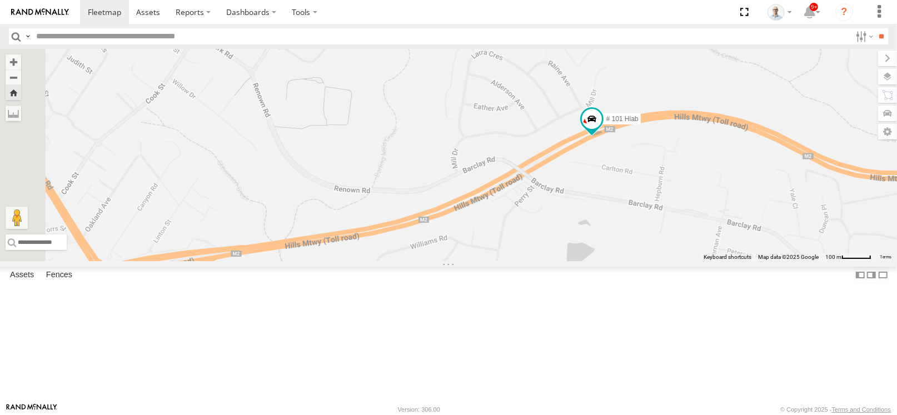
drag, startPoint x: 475, startPoint y: 286, endPoint x: 619, endPoint y: 146, distance: 200.7
click at [633, 225] on div "# 101 Hiab" at bounding box center [448, 155] width 897 height 212
